Goal: Check status: Check status

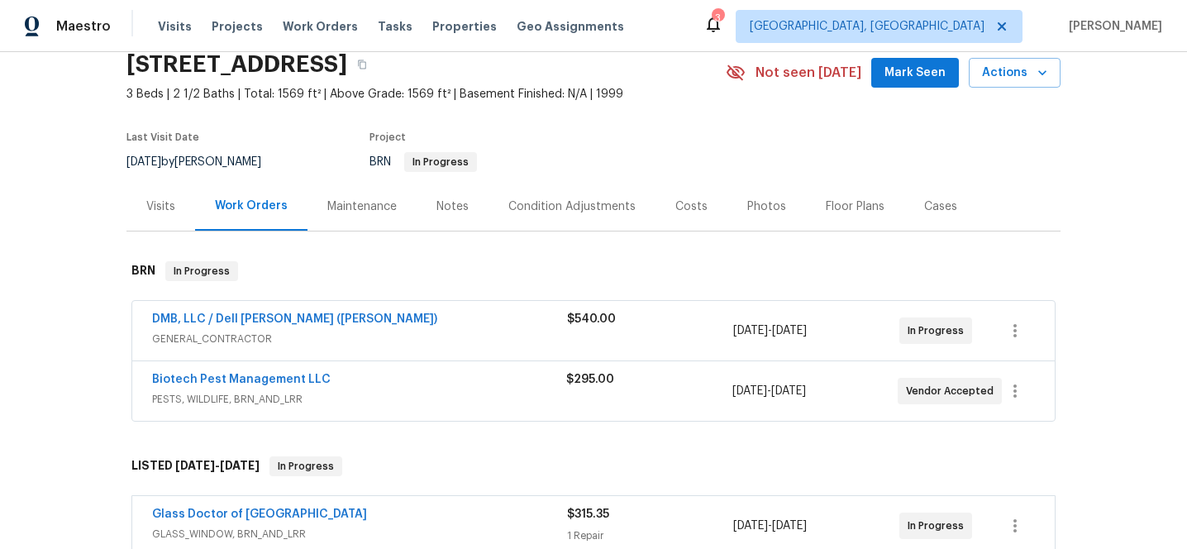
scroll to position [76, 0]
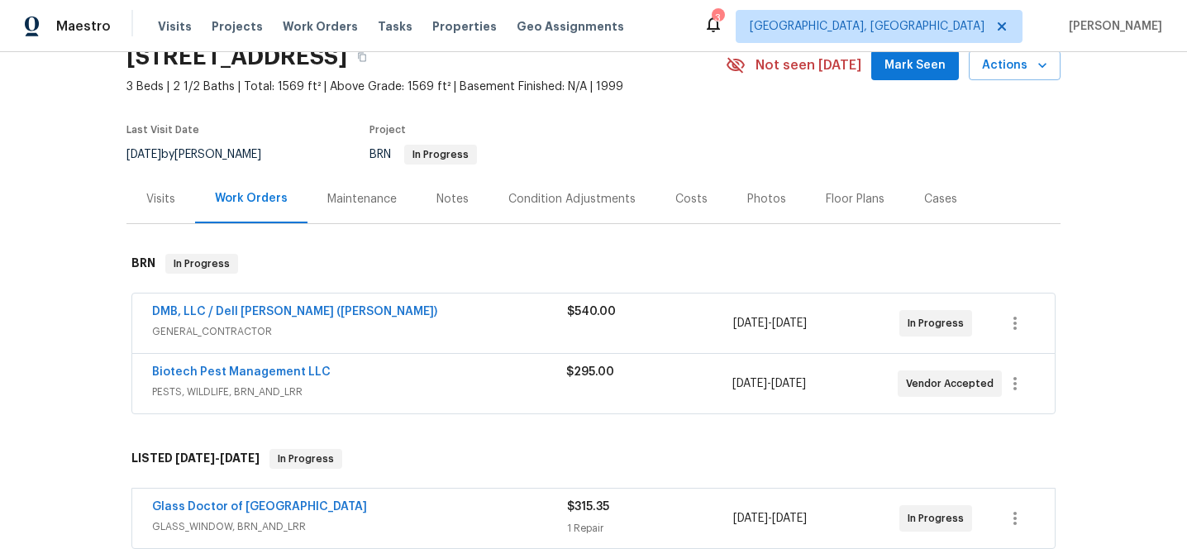
click at [194, 305] on span "DMB, LLC / Dell [PERSON_NAME] ([PERSON_NAME])" at bounding box center [294, 311] width 285 height 17
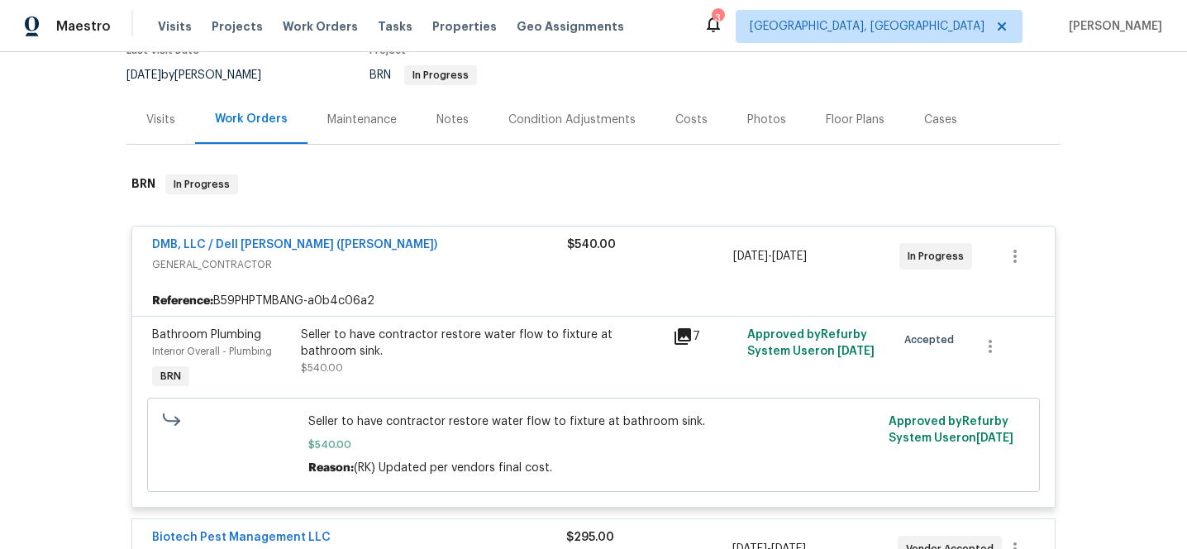
scroll to position [160, 0]
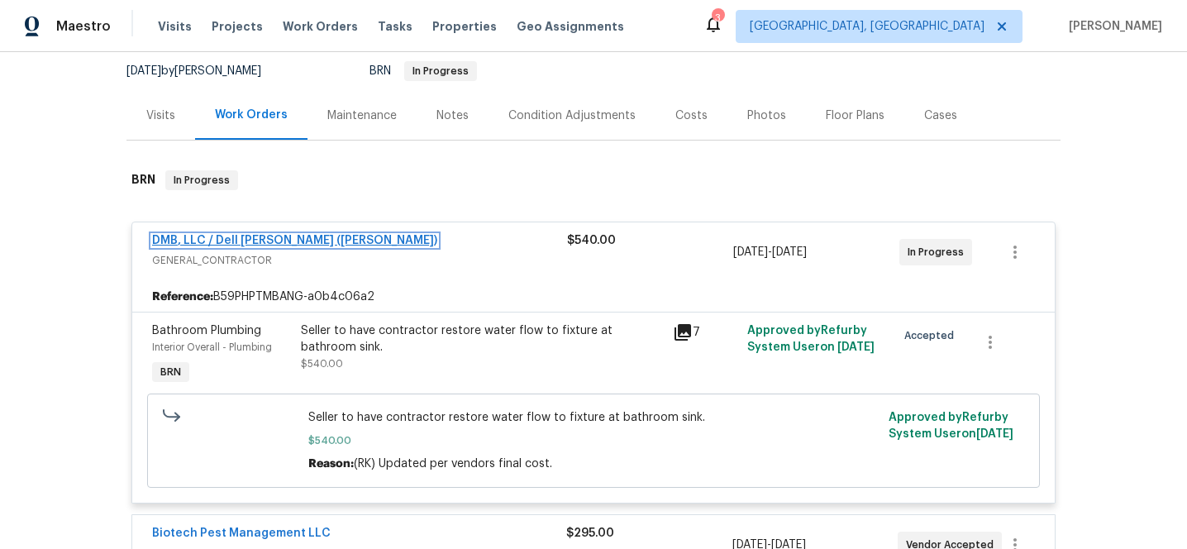
click at [206, 239] on link "DMB, LLC / Dell [PERSON_NAME] ([PERSON_NAME])" at bounding box center [294, 241] width 285 height 12
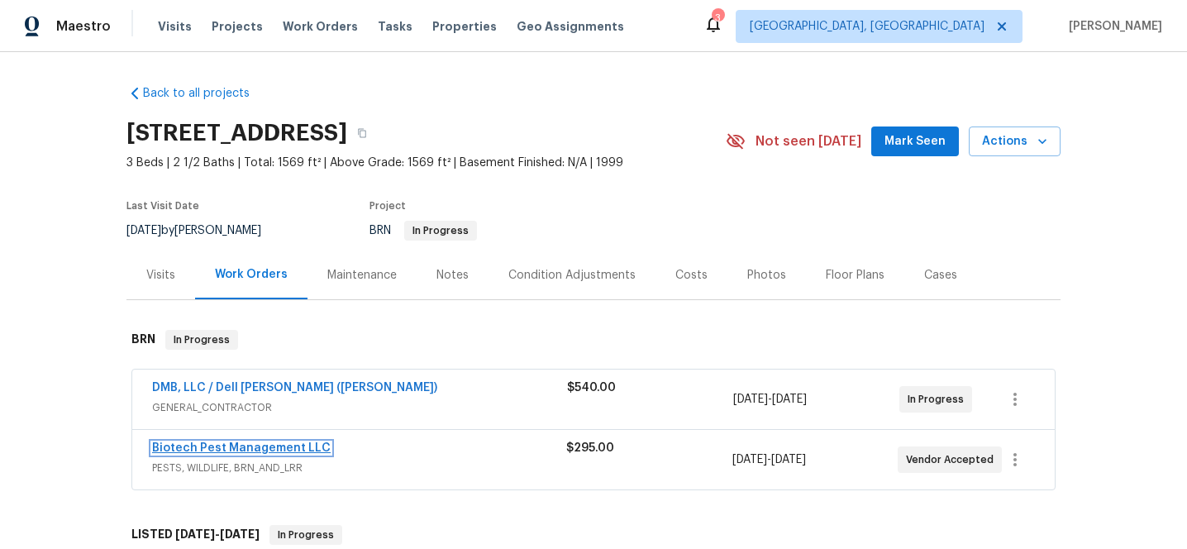
click at [202, 453] on link "Biotech Pest Management LLC" at bounding box center [241, 448] width 179 height 12
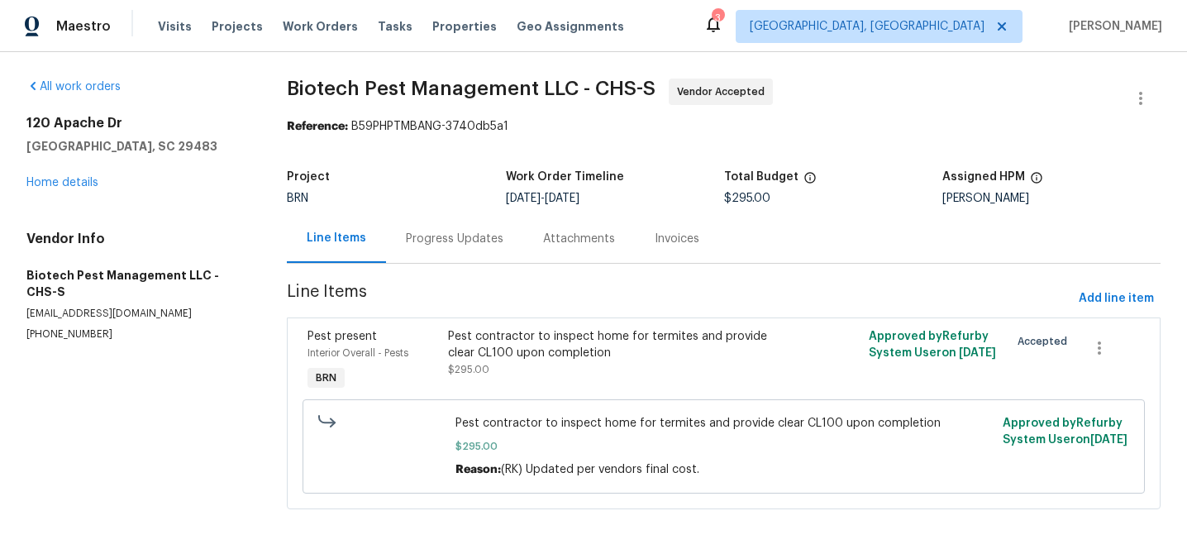
scroll to position [7, 0]
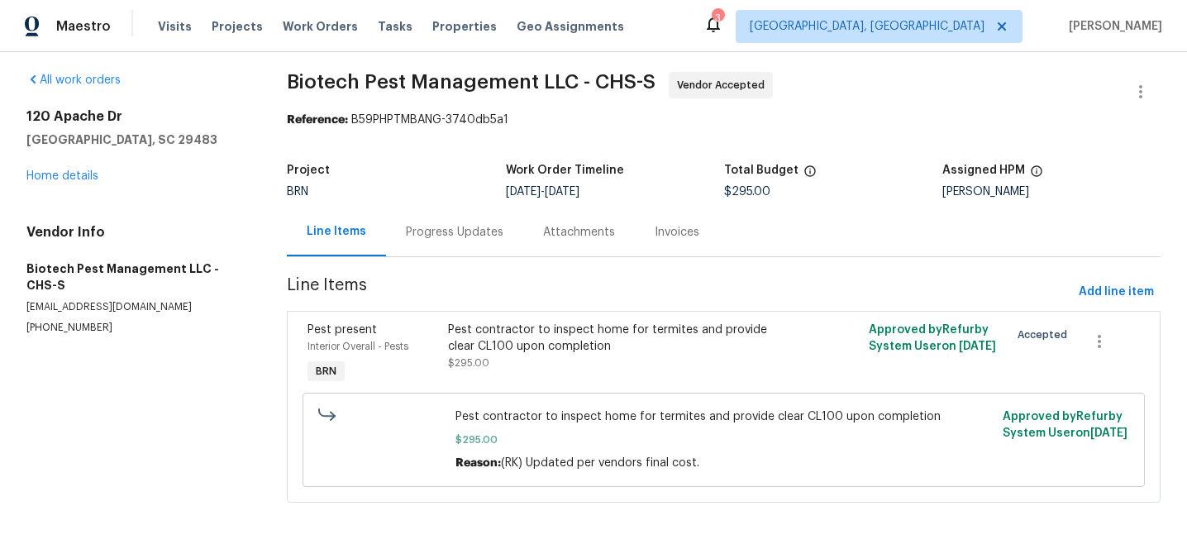
click at [460, 230] on div "Progress Updates" at bounding box center [455, 232] width 98 height 17
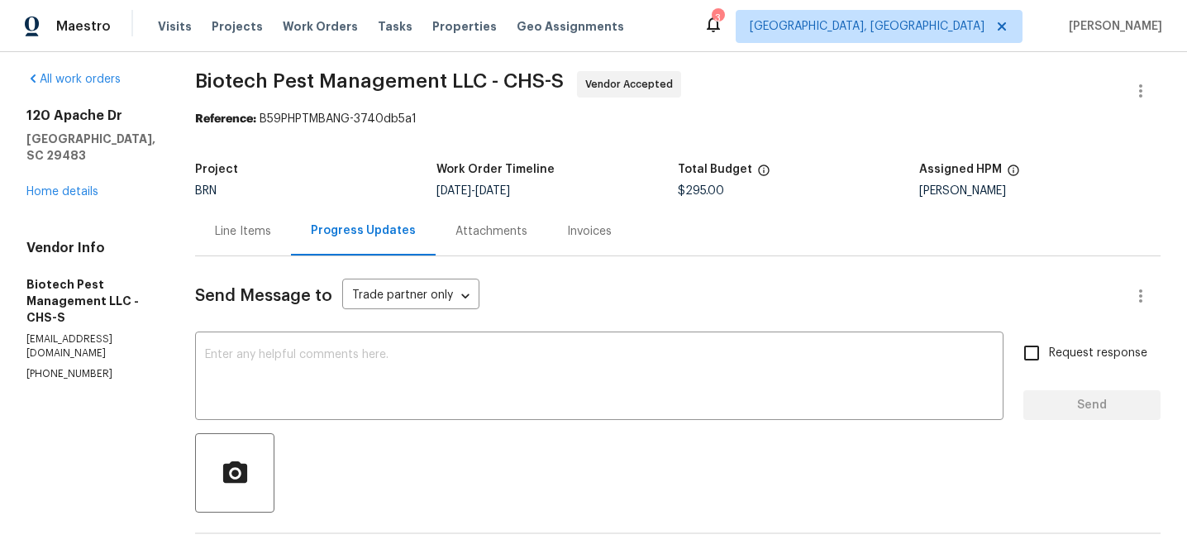
click at [226, 231] on div "Line Items" at bounding box center [243, 231] width 56 height 17
